Goal: Browse casually

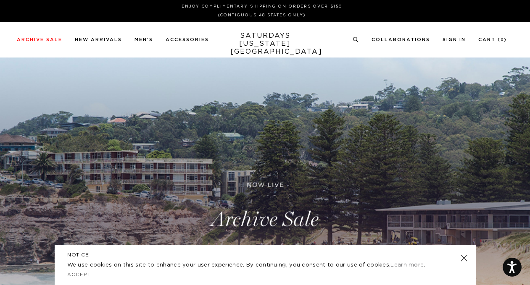
click at [271, 225] on link at bounding box center [265, 220] width 530 height 324
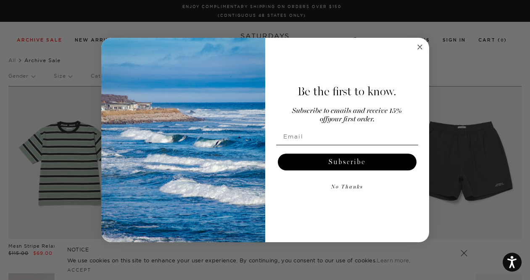
click at [421, 49] on circle "Close dialog" at bounding box center [420, 47] width 10 height 10
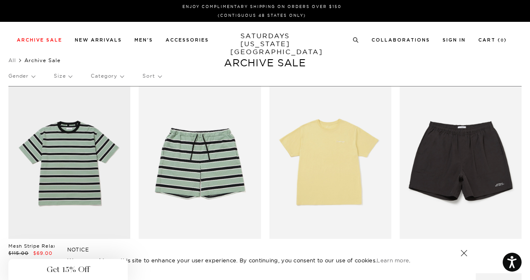
click at [421, 63] on circle "Close dialog" at bounding box center [420, 68] width 10 height 10
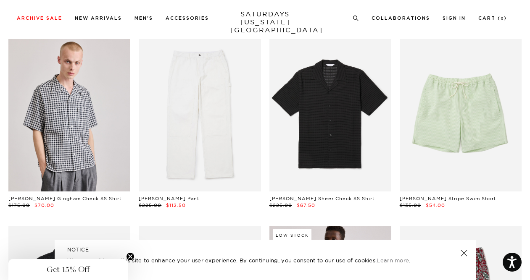
scroll to position [239, 0]
